Goal: Information Seeking & Learning: Learn about a topic

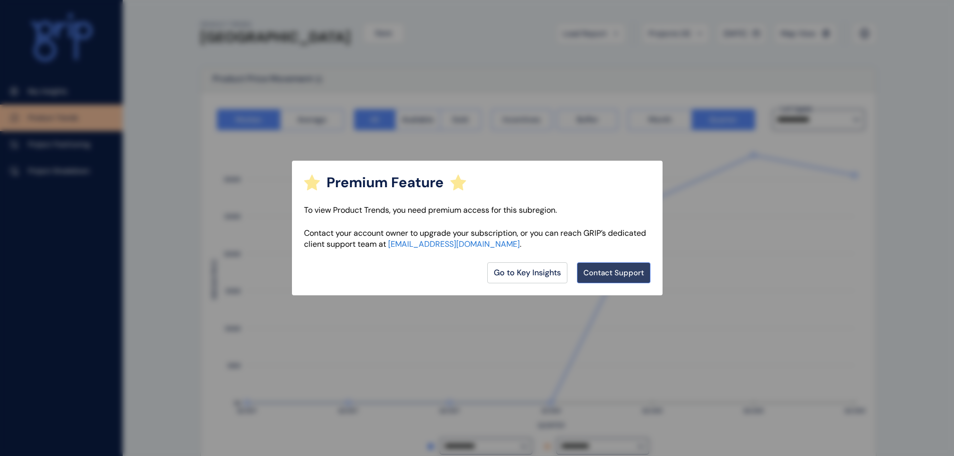
click at [582, 273] on link "Contact Support" at bounding box center [613, 272] width 73 height 21
click at [555, 271] on link "Go to Key Insights" at bounding box center [527, 272] width 80 height 21
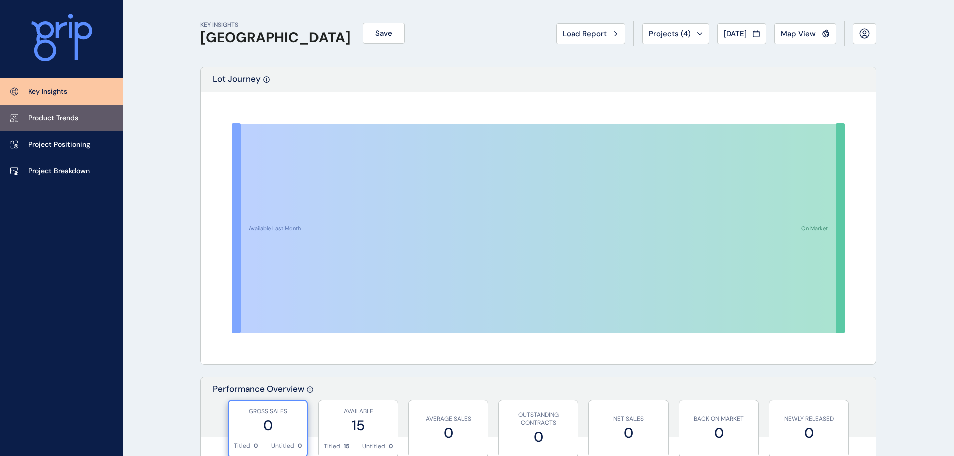
click at [79, 126] on link "Product Trends" at bounding box center [61, 118] width 123 height 27
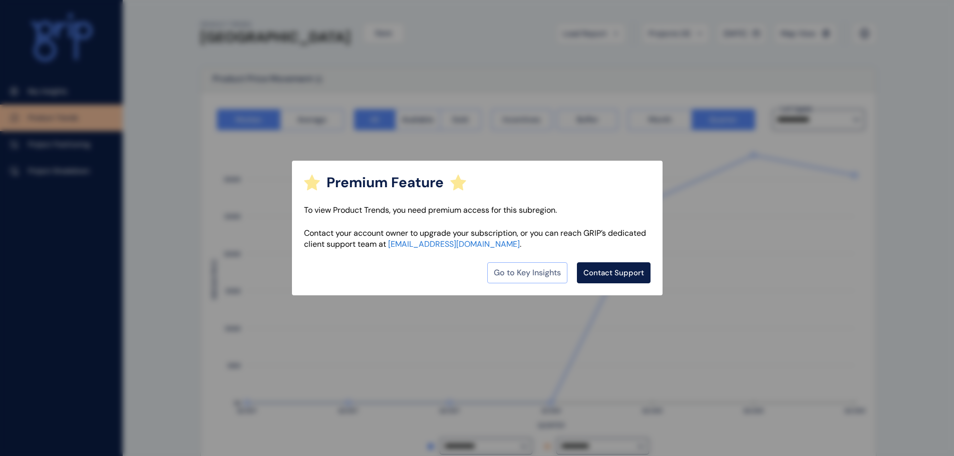
click at [506, 279] on link "Go to Key Insights" at bounding box center [527, 272] width 80 height 21
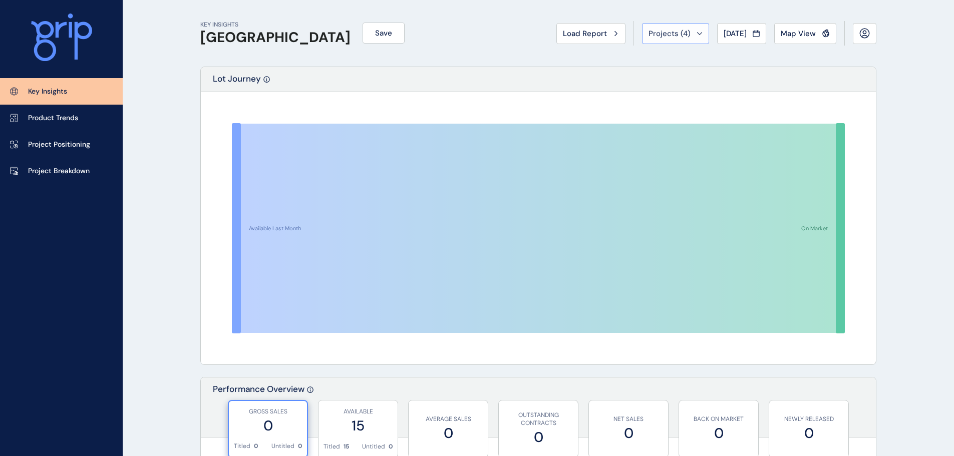
click at [646, 43] on button "Projects ( 4 )" at bounding box center [675, 33] width 67 height 21
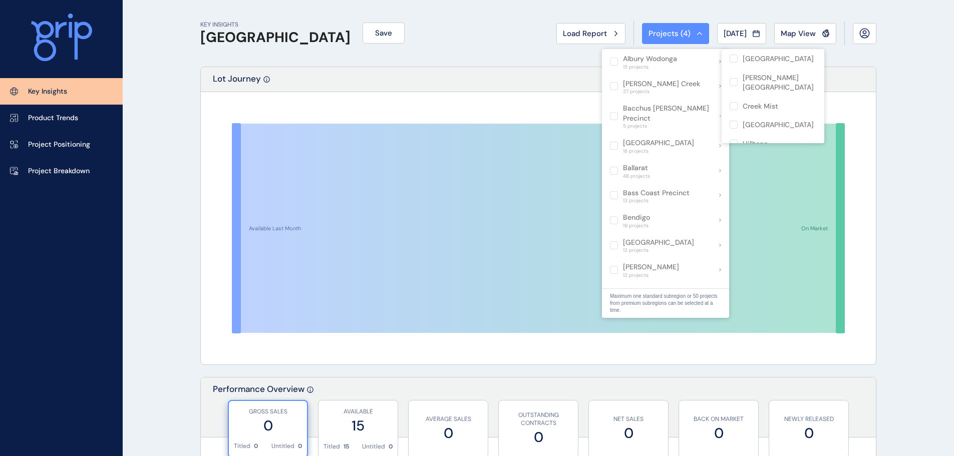
click at [339, 47] on div "KEY INSIGHTS Outer East Save Load Report Projects ( 4 ) [DATE] 2025 < > Jan No …" at bounding box center [538, 33] width 676 height 67
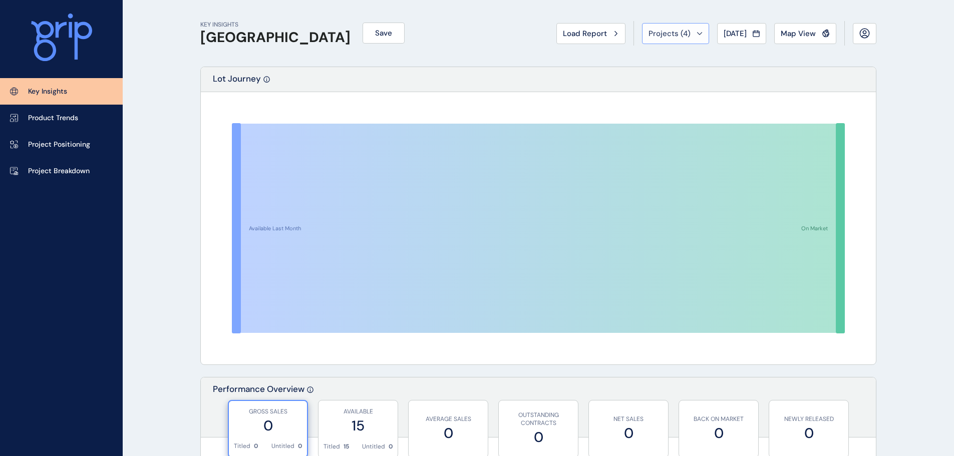
click at [677, 36] on span "Projects ( 4 )" at bounding box center [669, 34] width 42 height 10
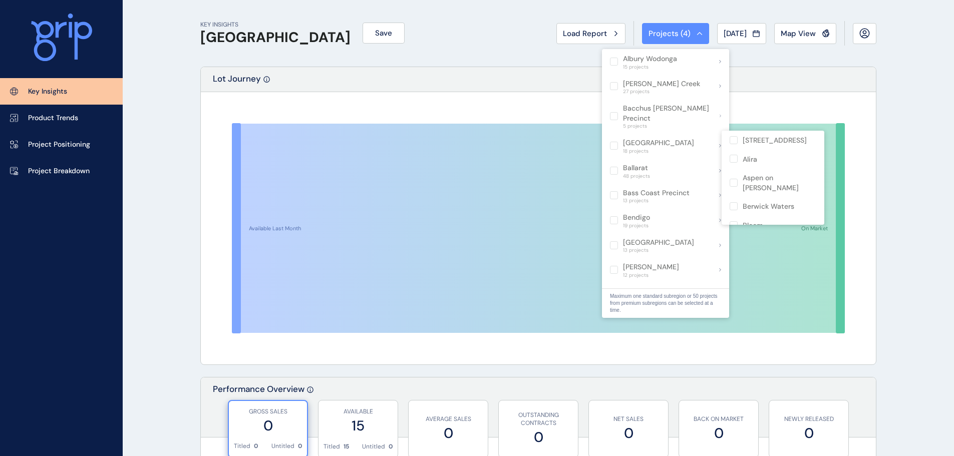
scroll to position [401, 0]
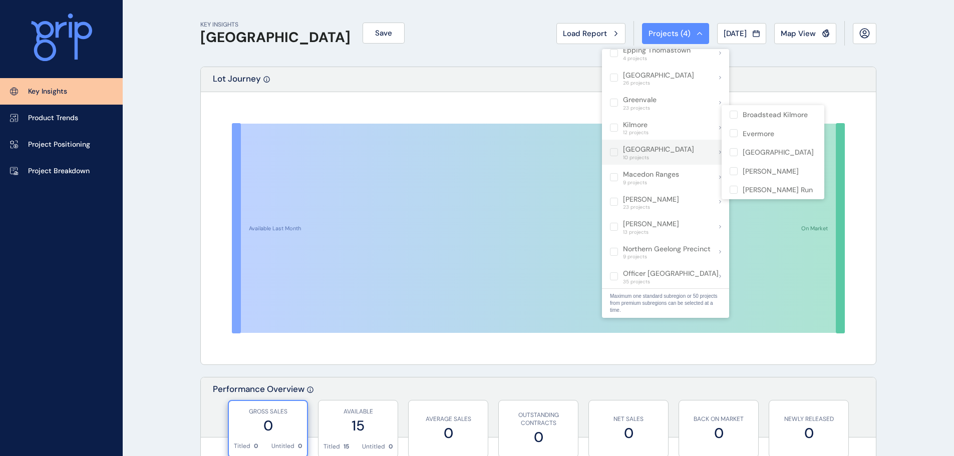
click at [654, 155] on span "10 projects" at bounding box center [658, 158] width 71 height 6
click at [629, 145] on p "[GEOGRAPHIC_DATA]" at bounding box center [658, 150] width 71 height 10
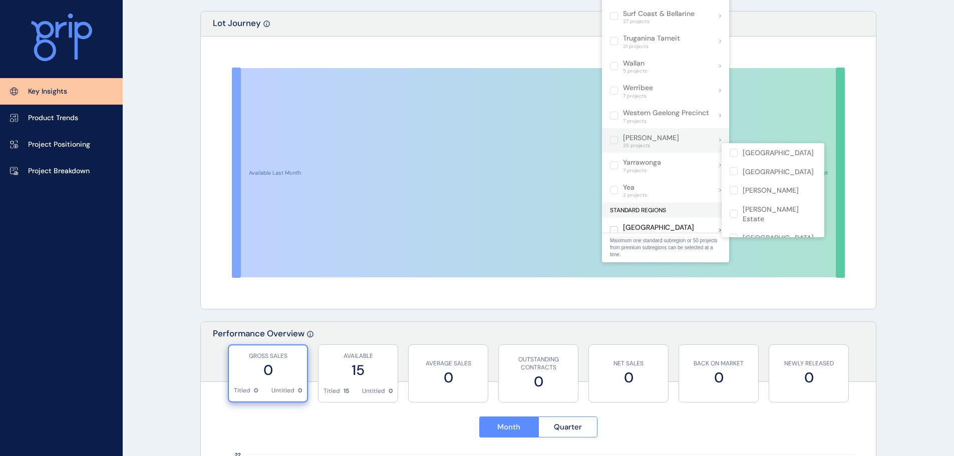
scroll to position [150, 0]
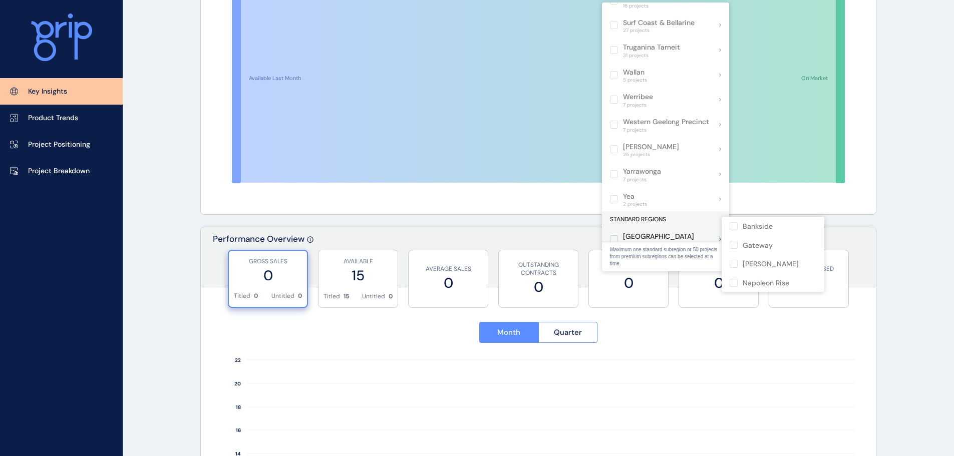
click at [616, 235] on label at bounding box center [614, 239] width 8 height 8
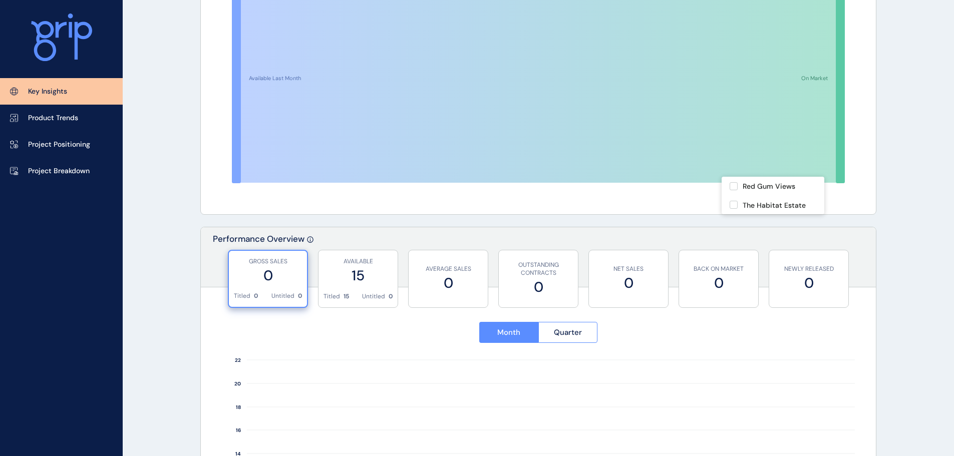
click at [440, 210] on div "Available Last Month On Market" at bounding box center [538, 78] width 675 height 272
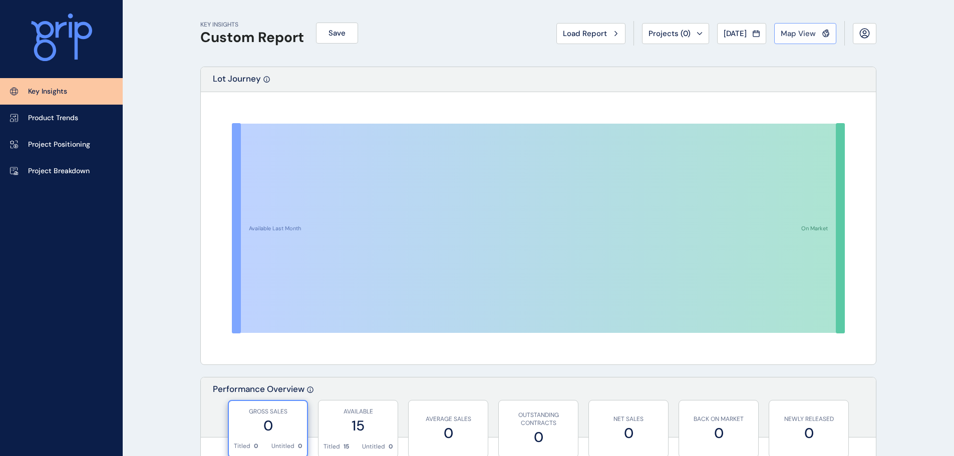
click at [807, 24] on button "Map View" at bounding box center [805, 33] width 62 height 21
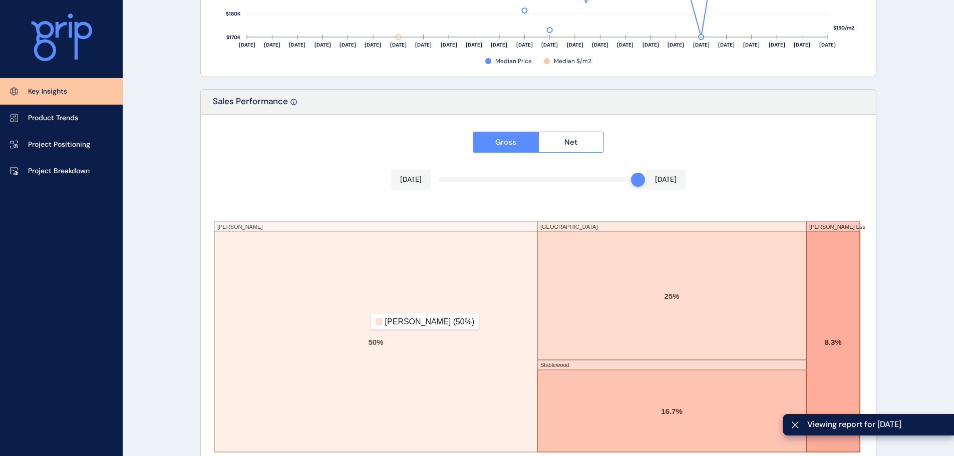
scroll to position [1652, 0]
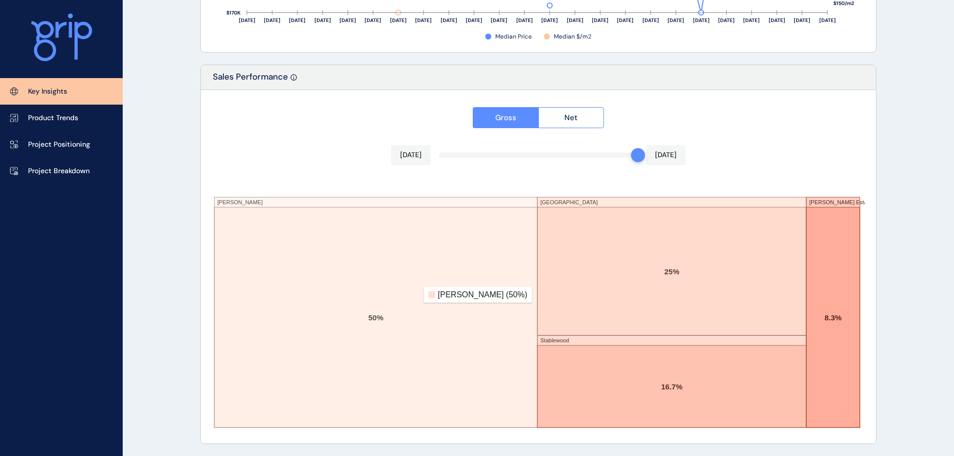
click at [364, 296] on rect at bounding box center [375, 317] width 323 height 220
click at [40, 143] on p "Project Positioning" at bounding box center [59, 145] width 62 height 10
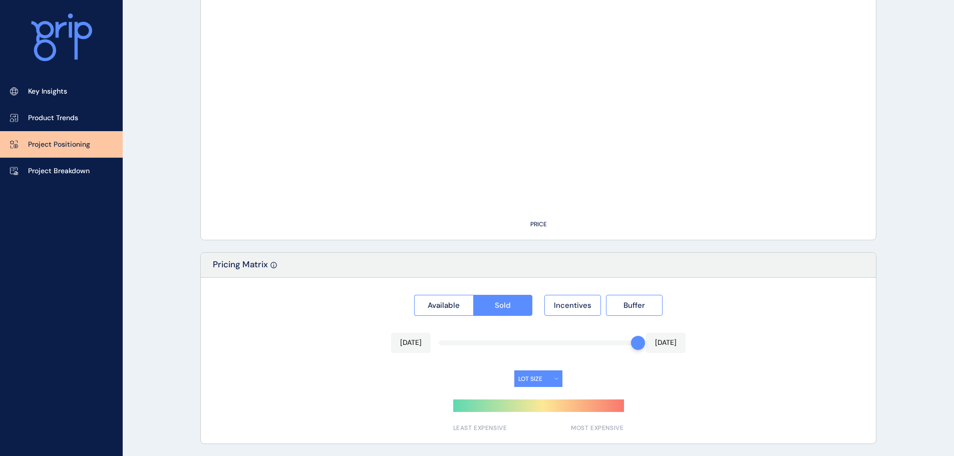
type input "**********"
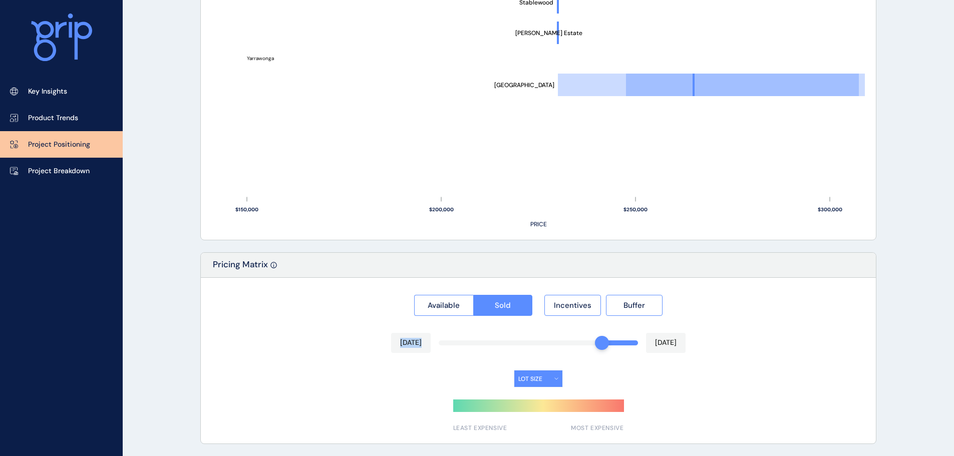
drag, startPoint x: 638, startPoint y: 339, endPoint x: 558, endPoint y: 342, distance: 80.7
click at [558, 342] on div "Available Sold Incentives Buffer [DATE] [DATE] LOT SIZE LEAST EXPENSIVE MOST EX…" at bounding box center [538, 361] width 675 height 166
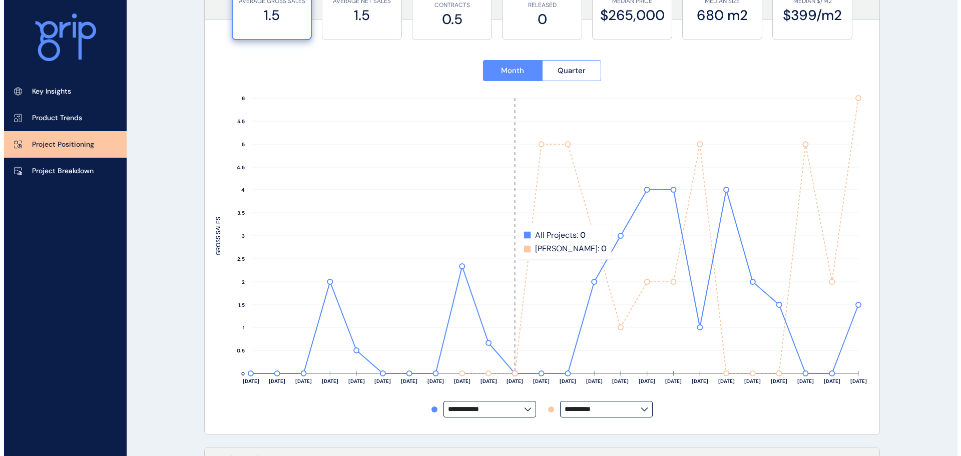
scroll to position [0, 0]
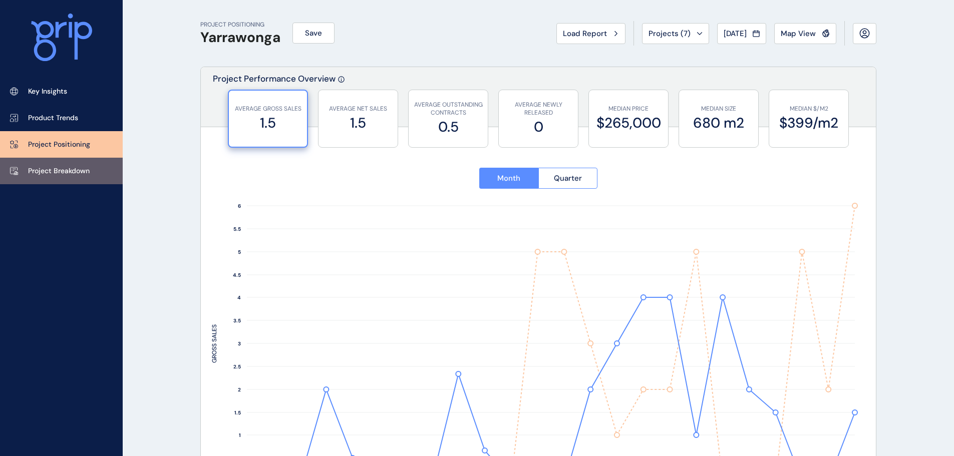
click at [81, 167] on p "Project Breakdown" at bounding box center [59, 171] width 62 height 10
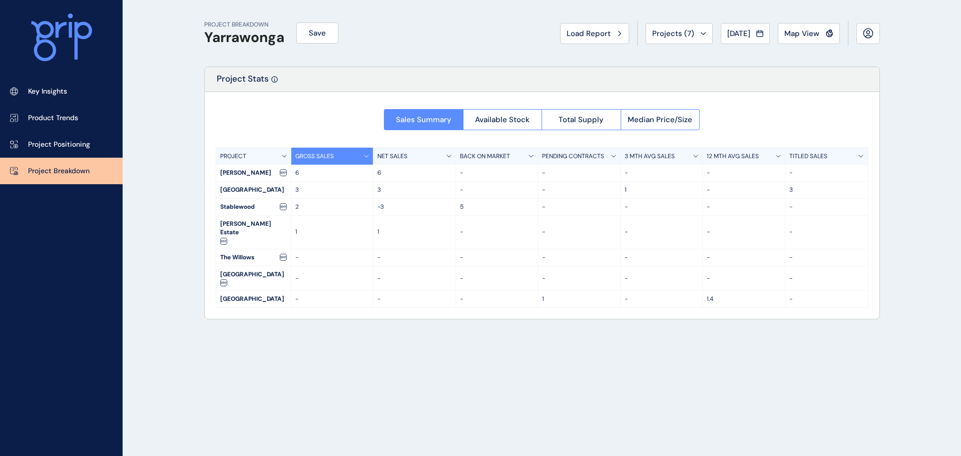
click at [325, 154] on p "GROSS SALES" at bounding box center [314, 156] width 39 height 9
click at [524, 119] on span "Available Stock" at bounding box center [502, 120] width 55 height 10
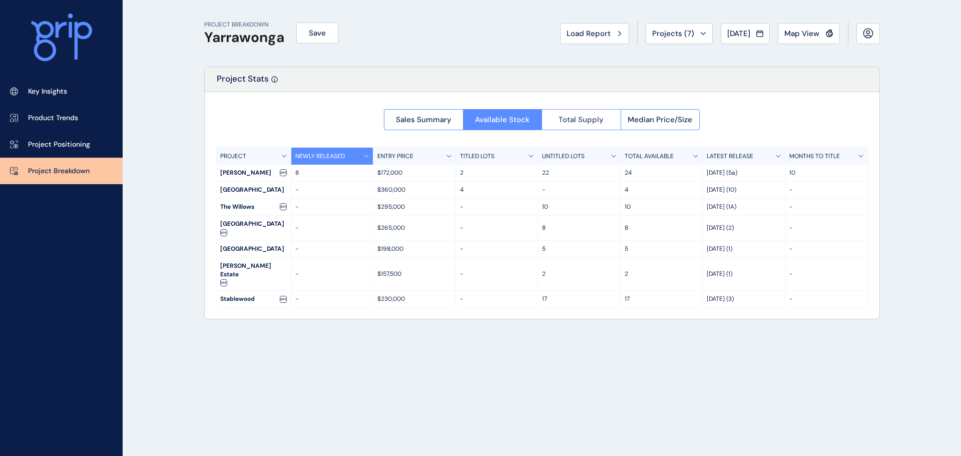
click at [576, 119] on span "Total Supply" at bounding box center [581, 120] width 45 height 10
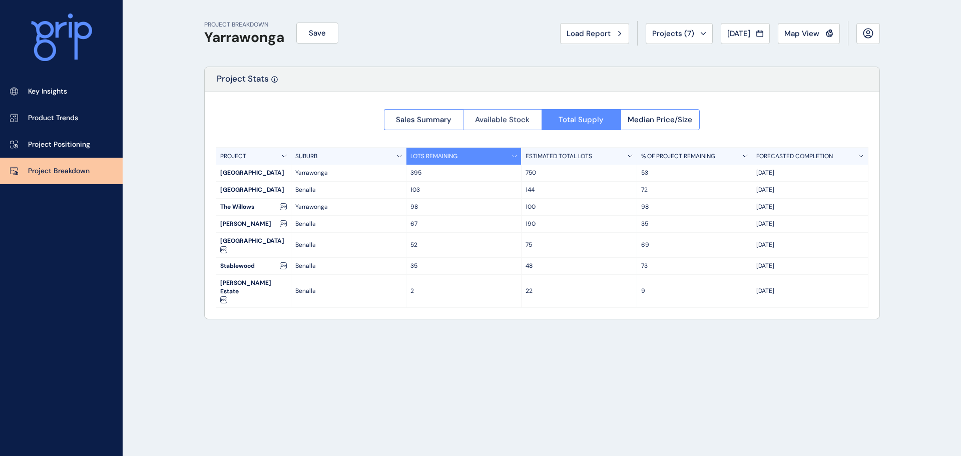
click at [525, 122] on span "Available Stock" at bounding box center [502, 120] width 55 height 10
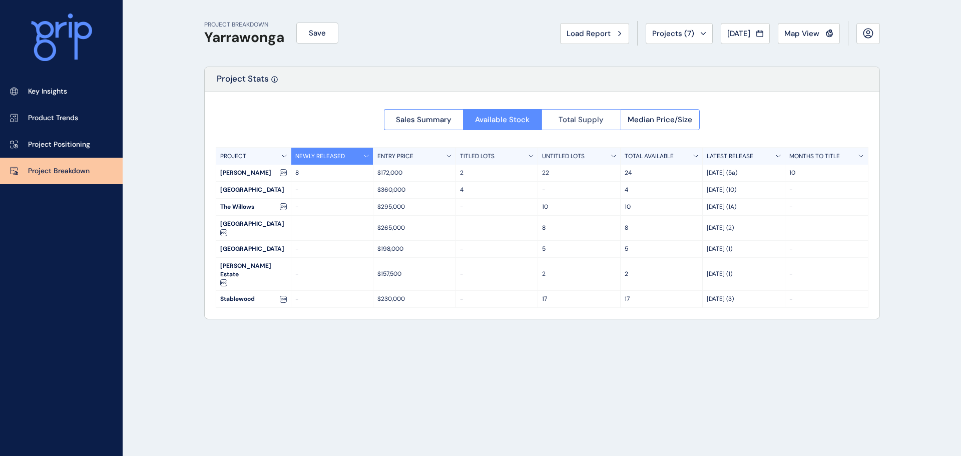
click at [581, 123] on span "Total Supply" at bounding box center [581, 120] width 45 height 10
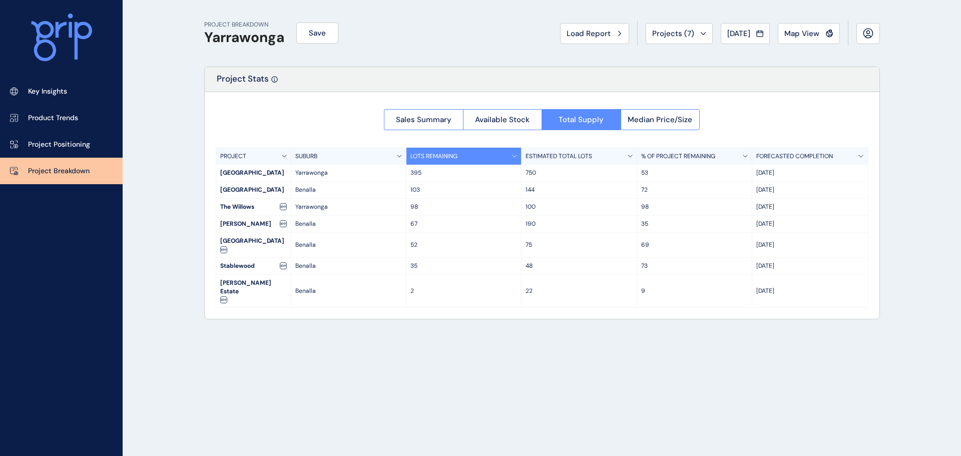
click at [458, 159] on p "LOTS REMAINING" at bounding box center [434, 156] width 47 height 9
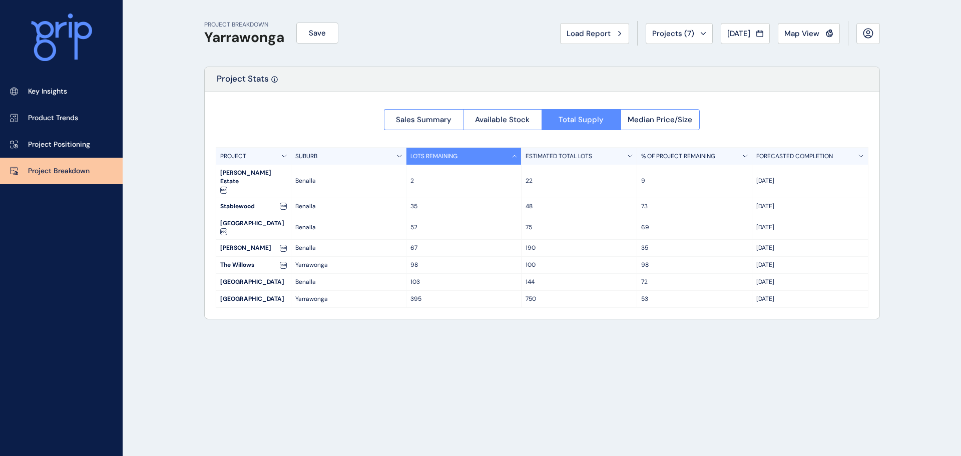
click at [441, 155] on p "LOTS REMAINING" at bounding box center [434, 156] width 47 height 9
